Goal: Task Accomplishment & Management: Use online tool/utility

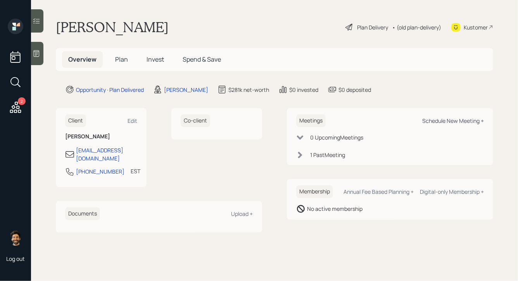
click at [438, 120] on div "Schedule New Meeting +" at bounding box center [453, 120] width 62 height 7
select select "8b79112e-3cfb-44f9-89e7-15267fe946c1"
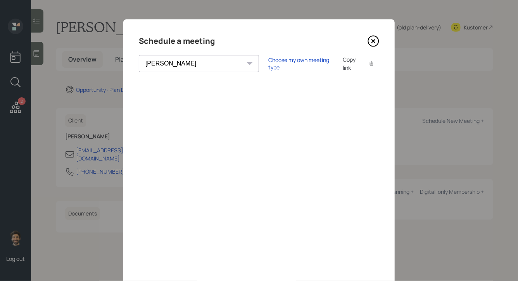
click at [343, 62] on div "Copy link" at bounding box center [352, 63] width 18 height 16
